Goal: Task Accomplishment & Management: Use online tool/utility

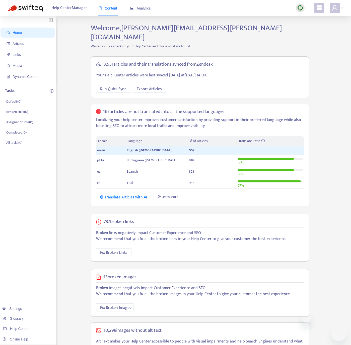
click at [19, 44] on span "Articles" at bounding box center [19, 44] width 12 height 4
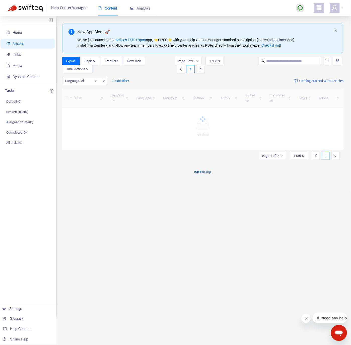
click at [299, 10] on img at bounding box center [300, 8] width 6 height 6
click at [311, 18] on link "Quick Sync" at bounding box center [310, 18] width 21 height 6
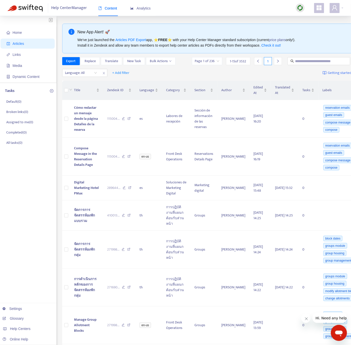
click at [23, 42] on span "Articles" at bounding box center [19, 44] width 12 height 4
click at [302, 6] on img at bounding box center [300, 8] width 6 height 6
click at [307, 18] on link "Quick Sync" at bounding box center [310, 18] width 21 height 6
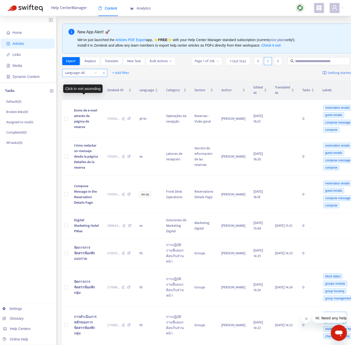
click at [89, 76] on div at bounding box center [78, 73] width 30 height 6
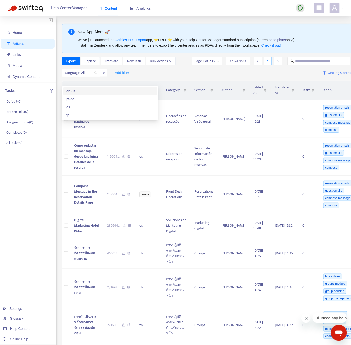
click at [88, 92] on div "en-us" at bounding box center [109, 91] width 87 height 6
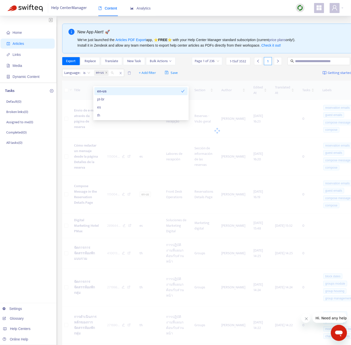
click at [10, 176] on div "Home Articles Links Media Dynamic Content Tasks Default ( 0 ) Broken links ( 0 …" at bounding box center [28, 339] width 56 height 646
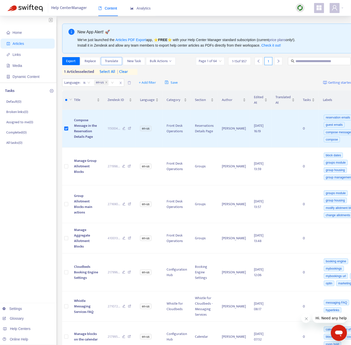
click at [119, 61] on button "Translate" at bounding box center [111, 61] width 21 height 8
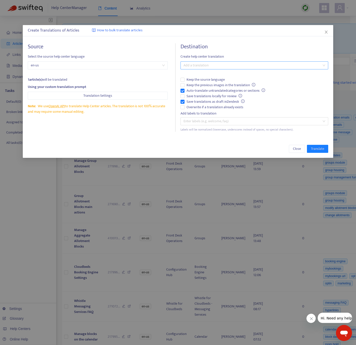
click at [228, 67] on div at bounding box center [252, 65] width 140 height 6
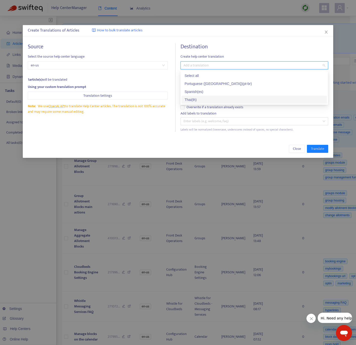
click at [204, 98] on div "Thai ( th )" at bounding box center [255, 100] width 140 height 6
click at [164, 120] on div "Source Select the source help center language en-us 1 article(s) will be transl…" at bounding box center [102, 87] width 148 height 88
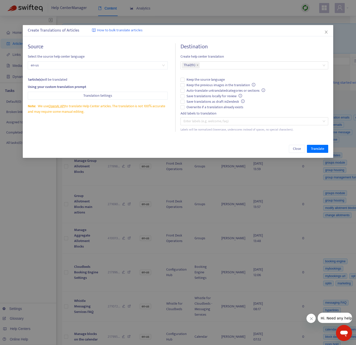
click at [183, 111] on div "Add labels to translation" at bounding box center [255, 114] width 148 height 6
click at [313, 146] on span "Translate" at bounding box center [317, 149] width 13 height 6
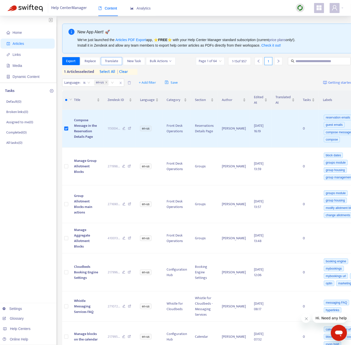
click at [110, 62] on span "Translate" at bounding box center [111, 61] width 13 height 6
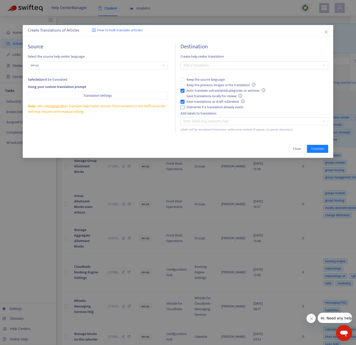
click at [190, 109] on span "Overwrite if a translation already exists" at bounding box center [215, 108] width 61 height 6
click at [183, 93] on label "Auto-translate untranslated categories or sections" at bounding box center [255, 91] width 148 height 6
click at [193, 68] on div at bounding box center [252, 65] width 140 height 6
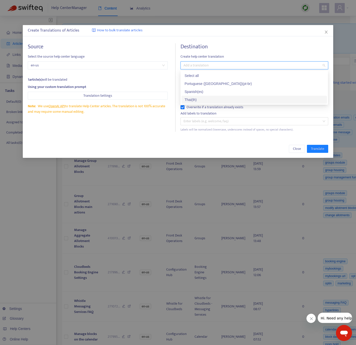
click at [197, 100] on div "Thai ( th )" at bounding box center [255, 100] width 140 height 6
click at [241, 144] on div "Close Translate" at bounding box center [178, 149] width 311 height 18
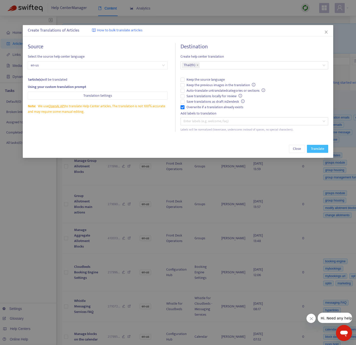
click at [315, 149] on span "Translate" at bounding box center [317, 149] width 13 height 6
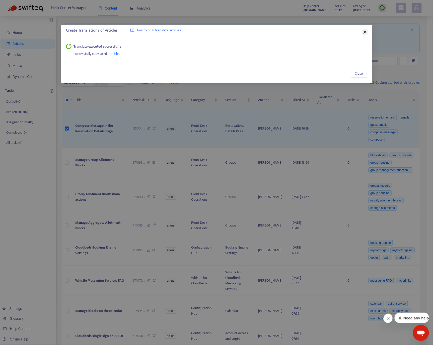
click at [356, 30] on icon "close" at bounding box center [365, 32] width 4 height 4
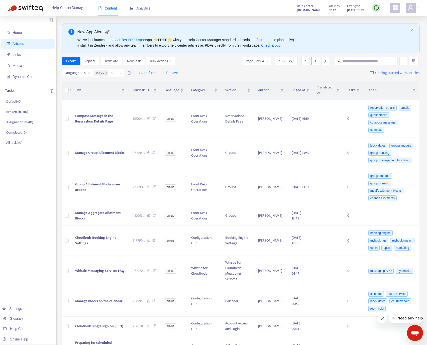
click at [21, 49] on ul "Home Articles Links Media Dynamic Content" at bounding box center [28, 55] width 56 height 56
click at [30, 39] on span "Articles" at bounding box center [29, 44] width 44 height 10
click at [356, 7] on img at bounding box center [376, 8] width 6 height 6
click at [356, 17] on link "Quick Sync" at bounding box center [386, 18] width 21 height 6
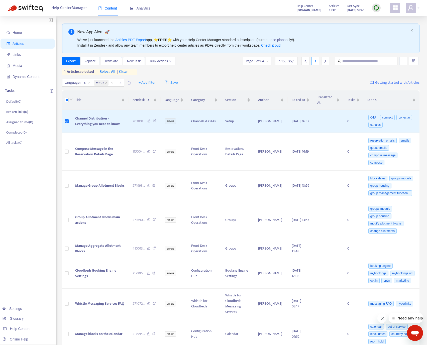
click at [109, 61] on span "Translate" at bounding box center [111, 61] width 13 height 6
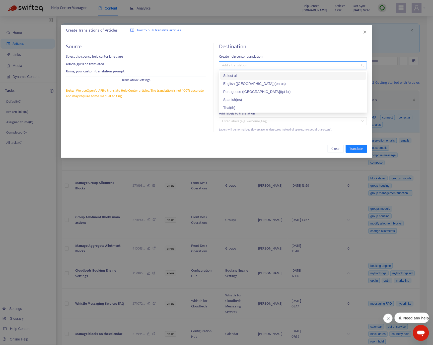
click at [252, 66] on div at bounding box center [290, 65] width 140 height 6
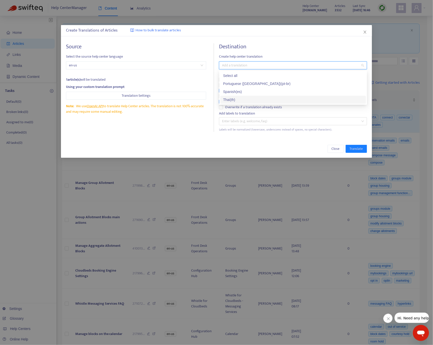
click at [229, 101] on div "Thai ( th )" at bounding box center [293, 100] width 140 height 6
click at [208, 130] on div "Source Select the source help center language en-us 1 article(s) will be transl…" at bounding box center [140, 87] width 148 height 88
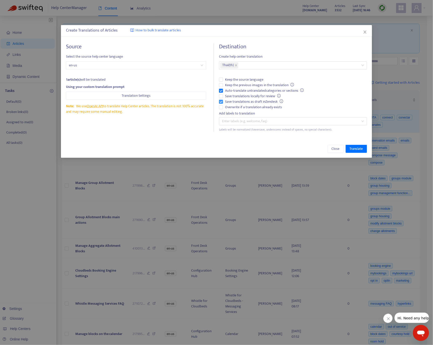
click at [224, 102] on span "Save translations as draft in Zendesk" at bounding box center [254, 102] width 62 height 6
click at [219, 110] on label "Overwrite if a translation already exists" at bounding box center [293, 108] width 148 height 6
click at [352, 146] on button "Translate" at bounding box center [355, 149] width 21 height 8
